Goal: Information Seeking & Learning: Learn about a topic

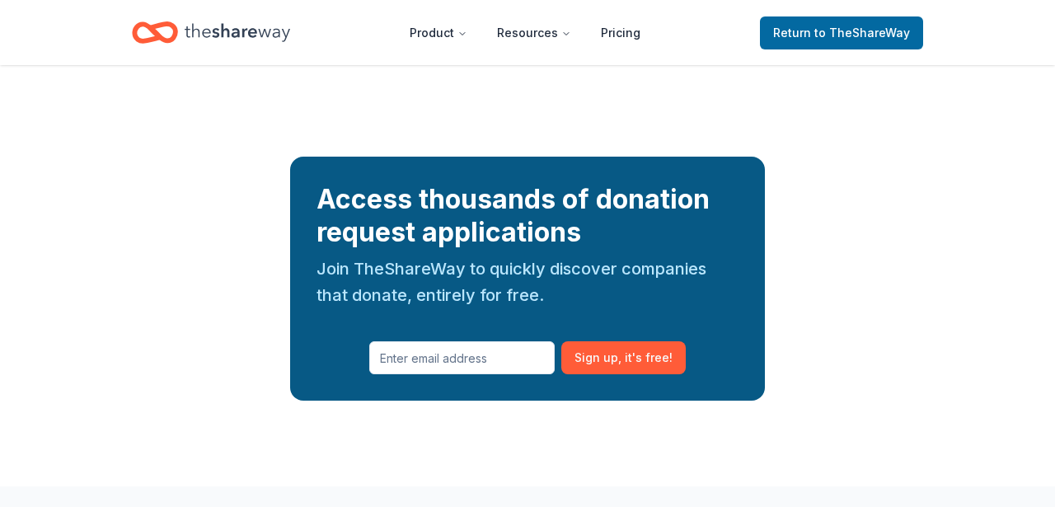
scroll to position [2106, 0]
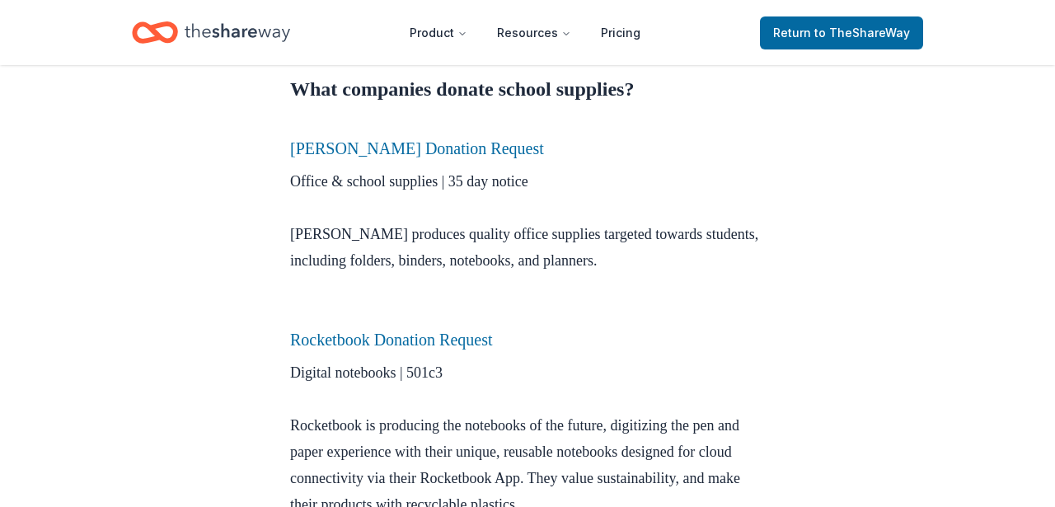
scroll to position [682, 0]
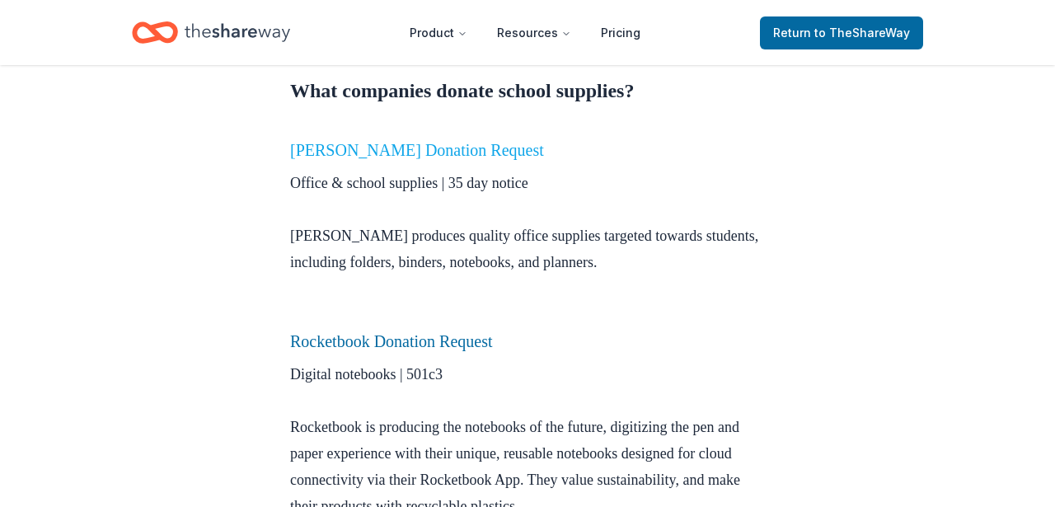
click at [458, 152] on link "[PERSON_NAME] Donation Request" at bounding box center [417, 150] width 254 height 18
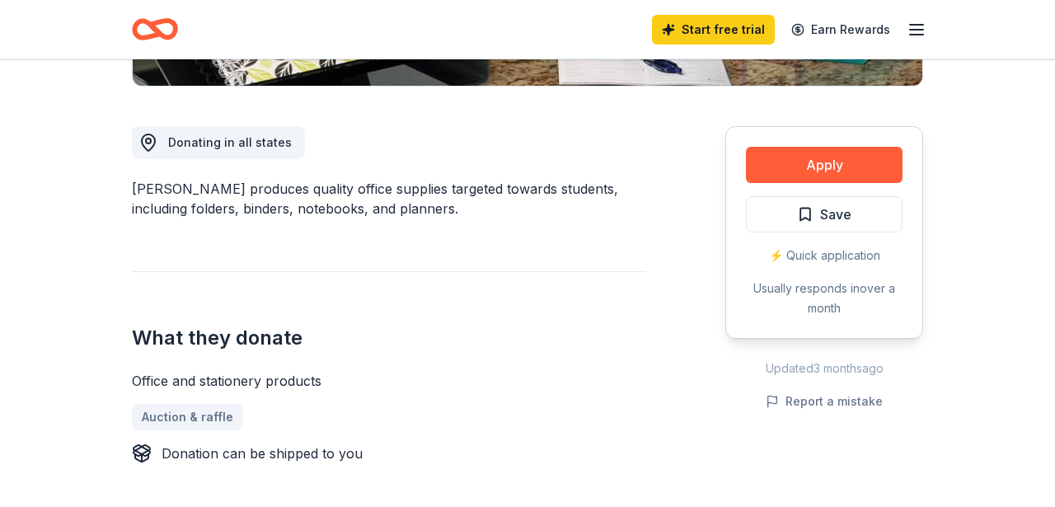
scroll to position [417, 0]
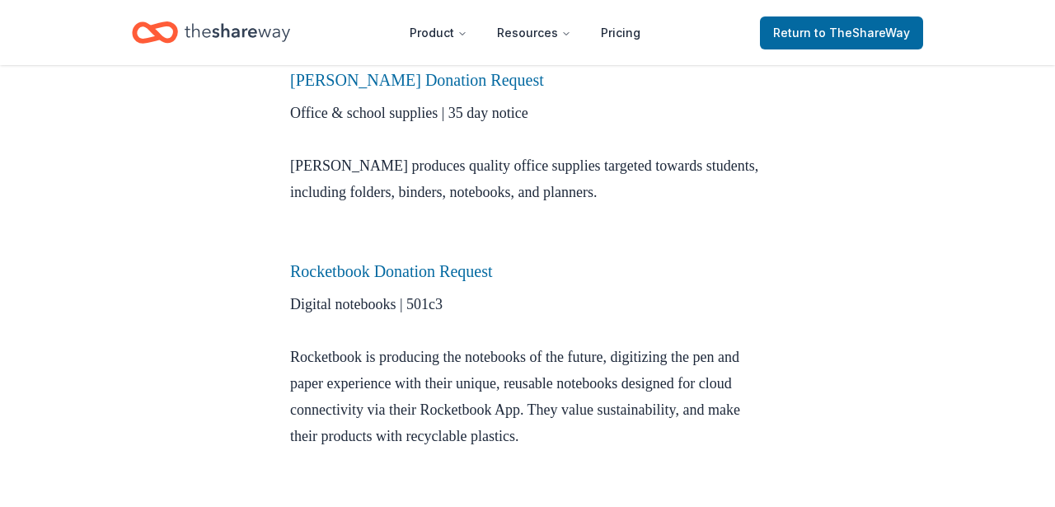
scroll to position [767, 0]
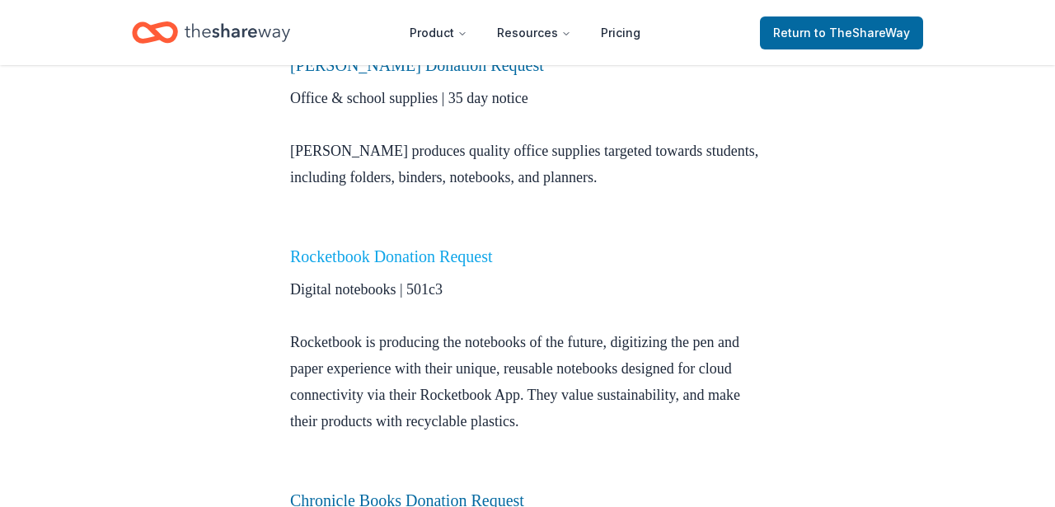
click at [401, 261] on link "Rocketbook Donation Request" at bounding box center [391, 256] width 203 height 18
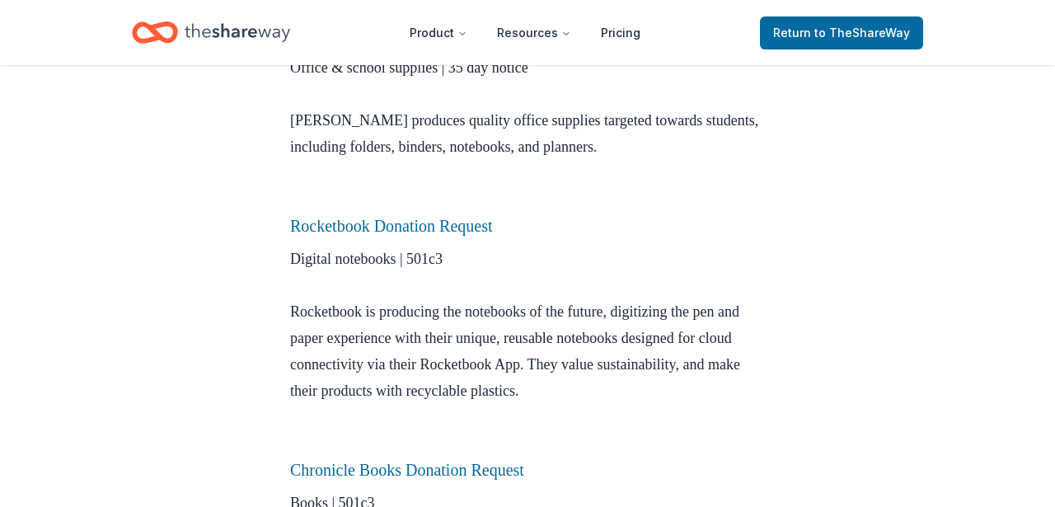
scroll to position [800, 0]
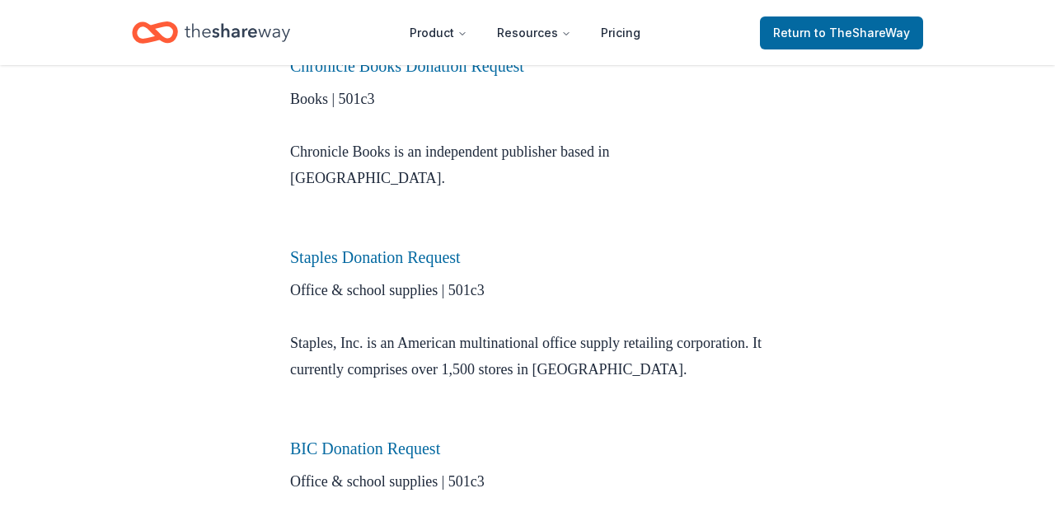
scroll to position [1202, 0]
click at [435, 247] on link "Staples Donation Request" at bounding box center [375, 256] width 171 height 18
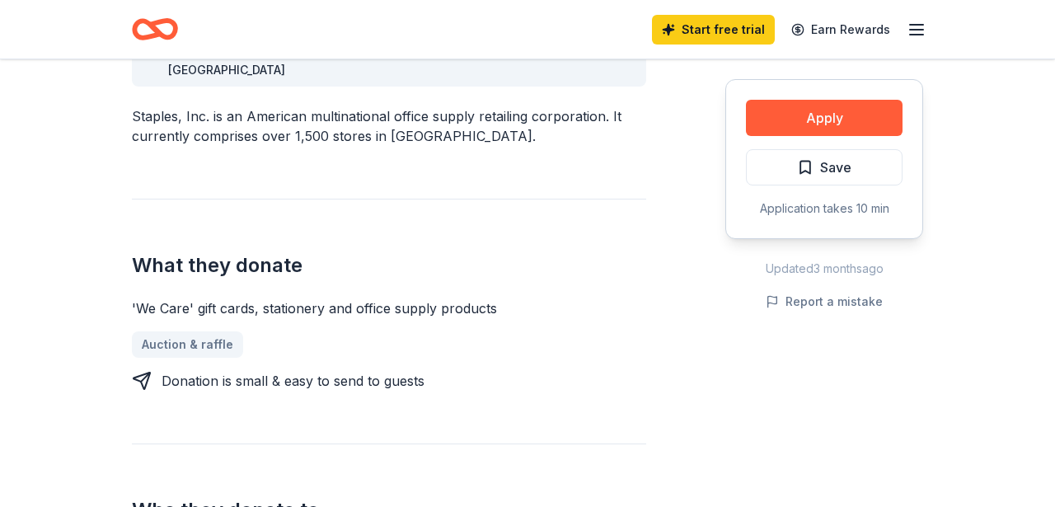
scroll to position [106, 0]
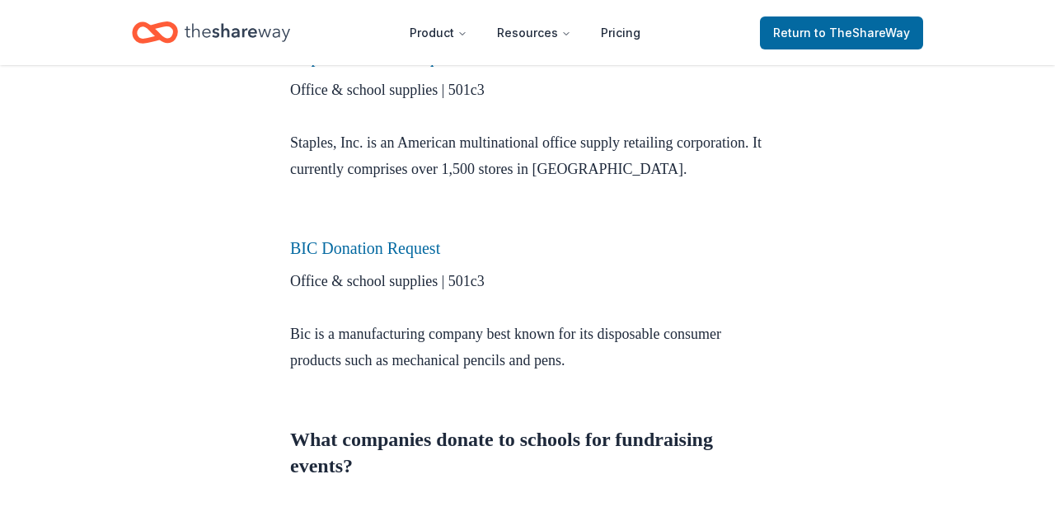
scroll to position [1409, 0]
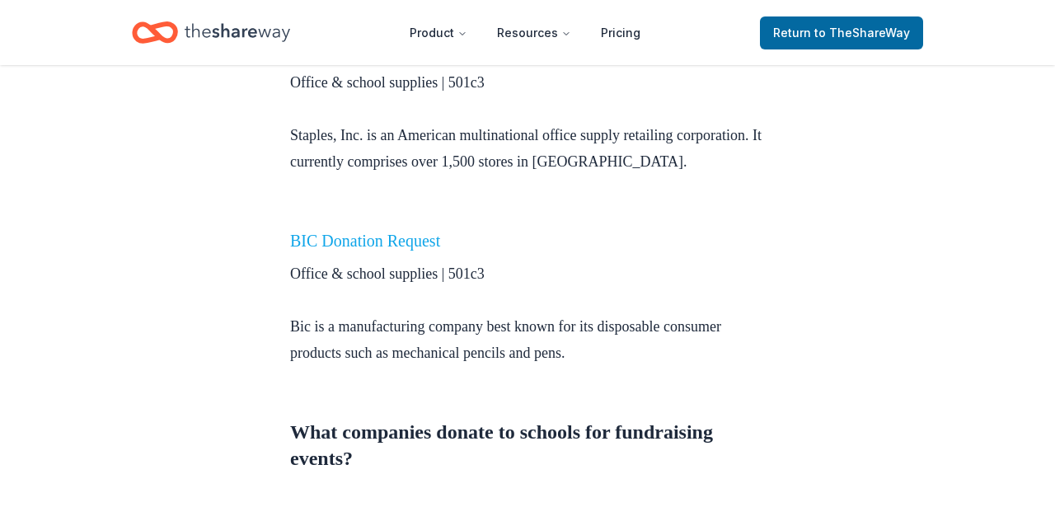
click at [341, 232] on link "BIC Donation Request" at bounding box center [365, 241] width 150 height 18
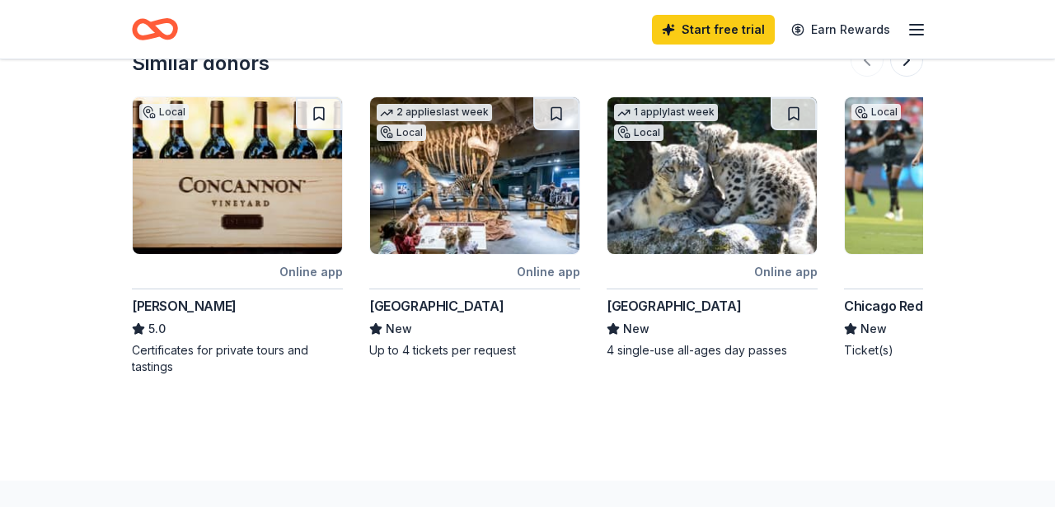
scroll to position [1382, 0]
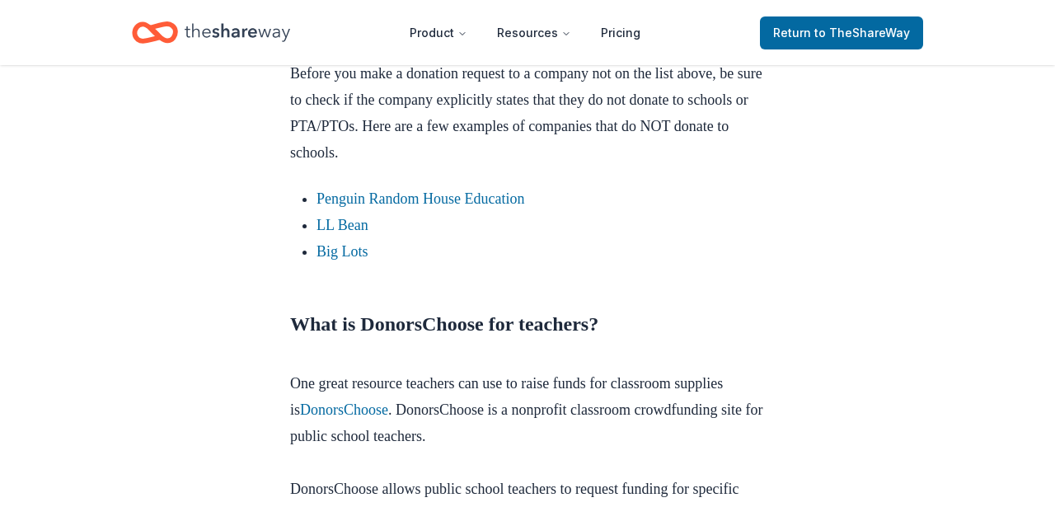
scroll to position [4302, 0]
